Goal: Information Seeking & Learning: Learn about a topic

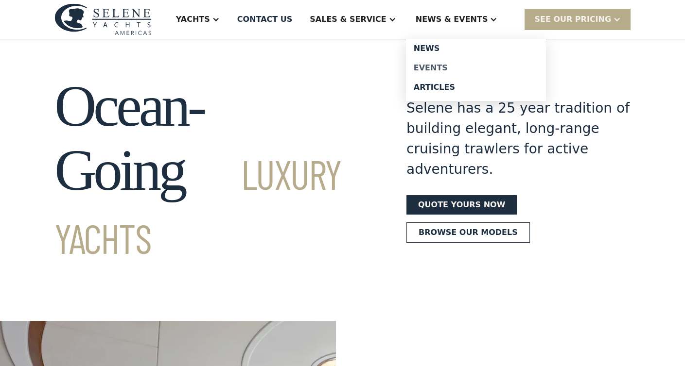
click at [446, 69] on div "Events" at bounding box center [475, 68] width 124 height 8
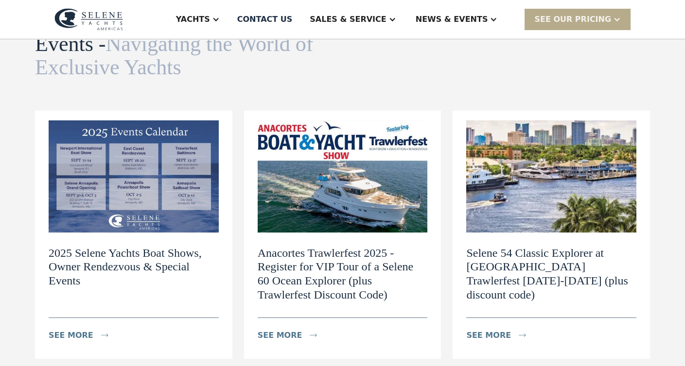
scroll to position [70, 0]
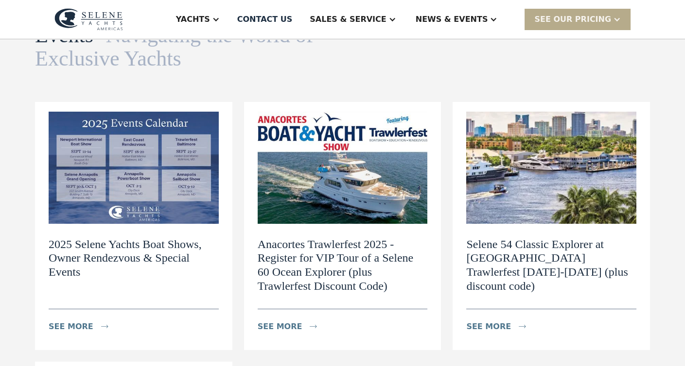
click at [139, 252] on h2 "2025 Selene Yachts Boat Shows, Owner Rendezvous & Special Events" at bounding box center [134, 259] width 170 height 42
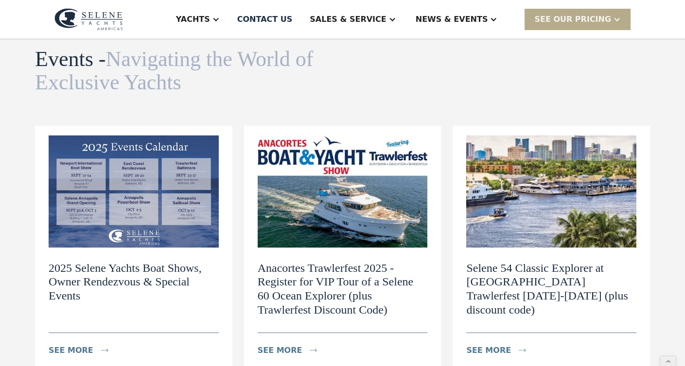
scroll to position [33, 0]
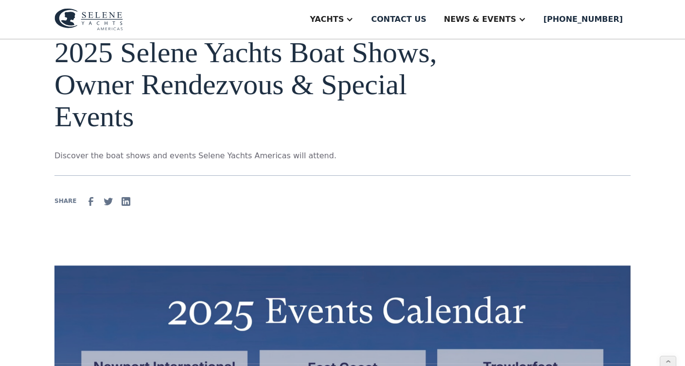
scroll to position [60, 0]
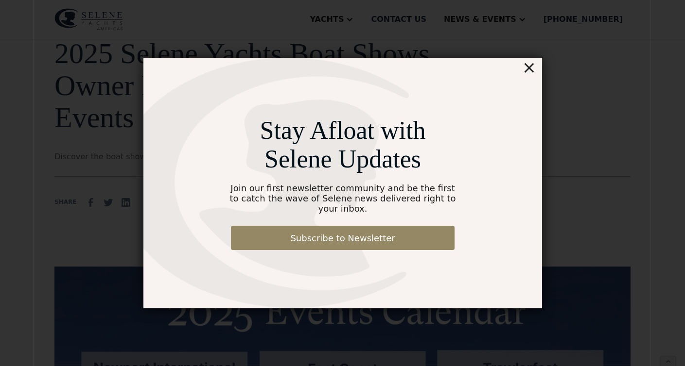
click at [527, 76] on div "×" at bounding box center [528, 67] width 14 height 19
